Goal: Information Seeking & Learning: Find contact information

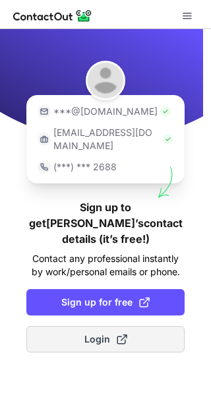
click at [128, 326] on button "Login" at bounding box center [105, 339] width 159 height 26
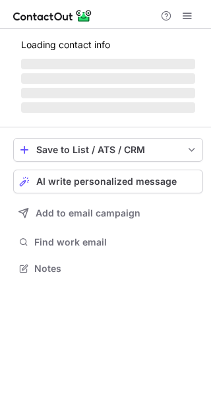
scroll to position [277, 211]
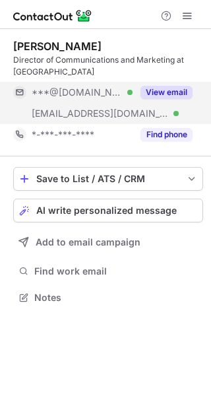
click at [165, 94] on button "View email" at bounding box center [167, 92] width 52 height 13
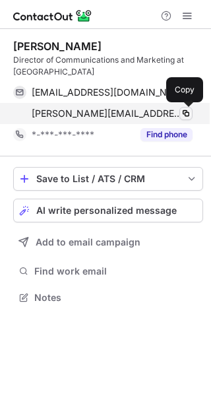
click at [188, 115] on span at bounding box center [186, 113] width 11 height 11
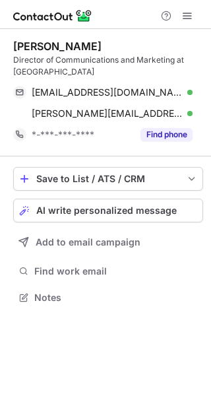
scroll to position [289, 211]
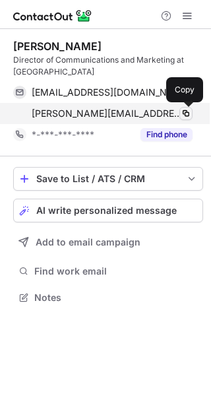
click at [185, 113] on span at bounding box center [186, 113] width 11 height 11
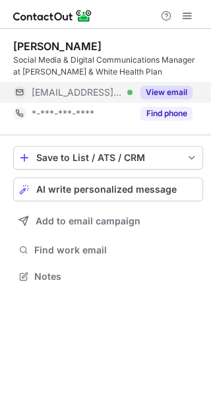
scroll to position [268, 211]
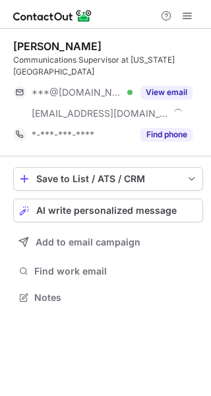
scroll to position [289, 211]
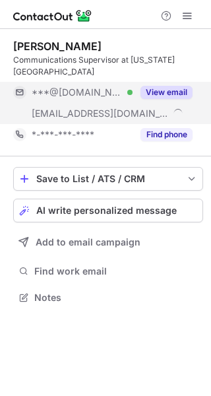
click at [162, 98] on button "View email" at bounding box center [167, 92] width 52 height 13
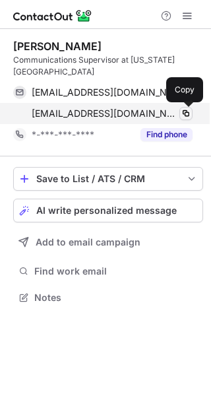
click at [188, 114] on span at bounding box center [186, 113] width 11 height 11
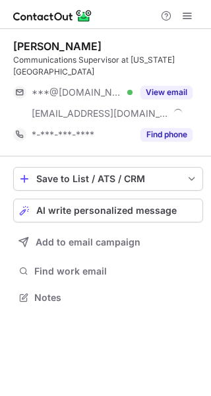
scroll to position [289, 211]
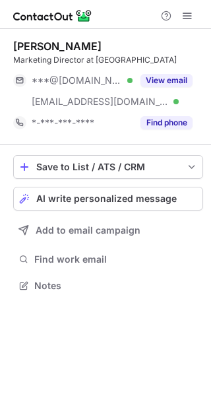
scroll to position [289, 211]
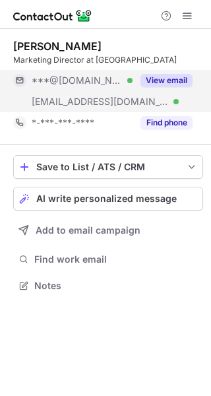
click at [176, 87] on button "View email" at bounding box center [167, 80] width 52 height 13
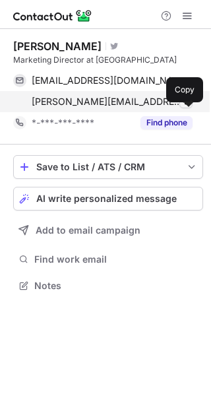
click at [186, 107] on span at bounding box center [186, 101] width 11 height 11
